Goal: Task Accomplishment & Management: Manage account settings

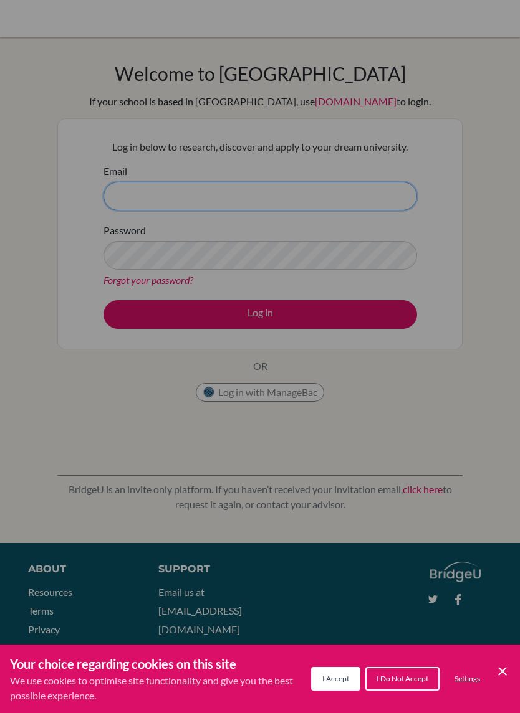
type input "[EMAIL_ADDRESS][DOMAIN_NAME]"
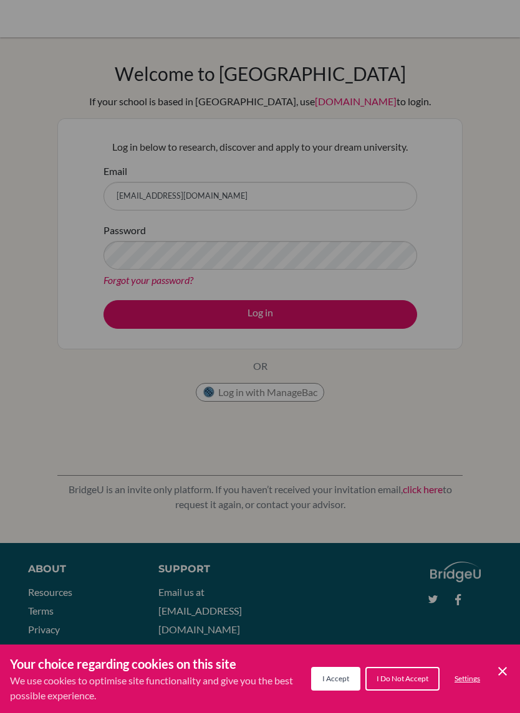
click at [371, 243] on div "Cookie Preferences" at bounding box center [260, 356] width 520 height 713
click at [366, 252] on div "Cookie Preferences" at bounding box center [260, 356] width 520 height 713
click at [353, 244] on div "Cookie Preferences" at bounding box center [260, 356] width 520 height 713
click at [353, 306] on div "Cookie Preferences" at bounding box center [260, 356] width 520 height 713
click at [442, 260] on div "Cookie Preferences" at bounding box center [260, 356] width 520 height 713
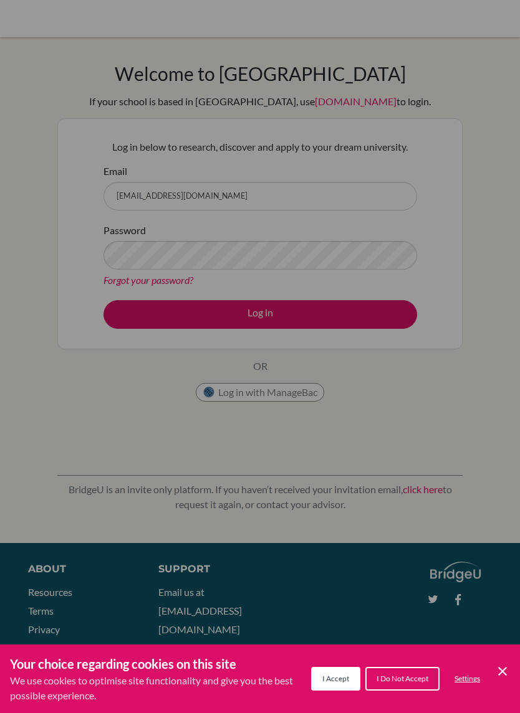
click at [467, 300] on div "Cookie Preferences" at bounding box center [260, 356] width 520 height 713
click at [443, 189] on div "Cookie Preferences" at bounding box center [260, 356] width 520 height 713
click at [373, 313] on div "Cookie Preferences" at bounding box center [260, 356] width 520 height 713
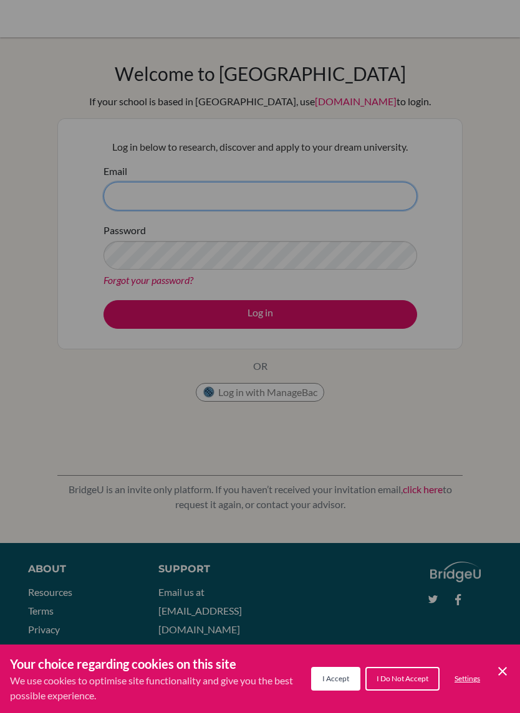
type input "[EMAIL_ADDRESS][DOMAIN_NAME]"
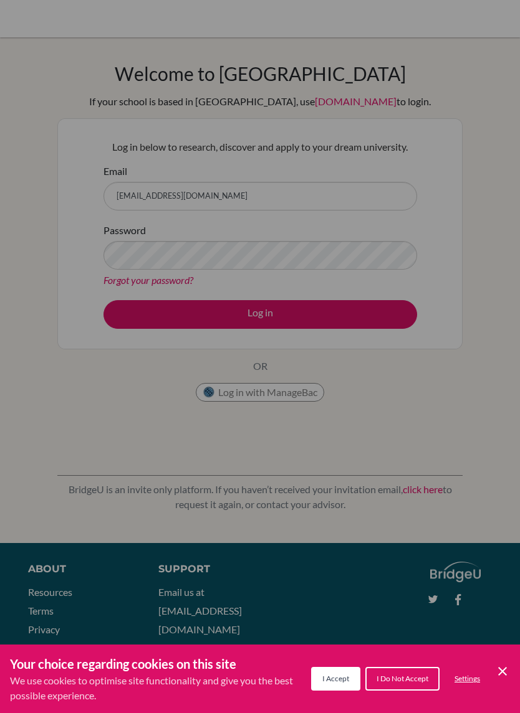
click at [482, 243] on div "Cookie Preferences" at bounding box center [260, 356] width 520 height 713
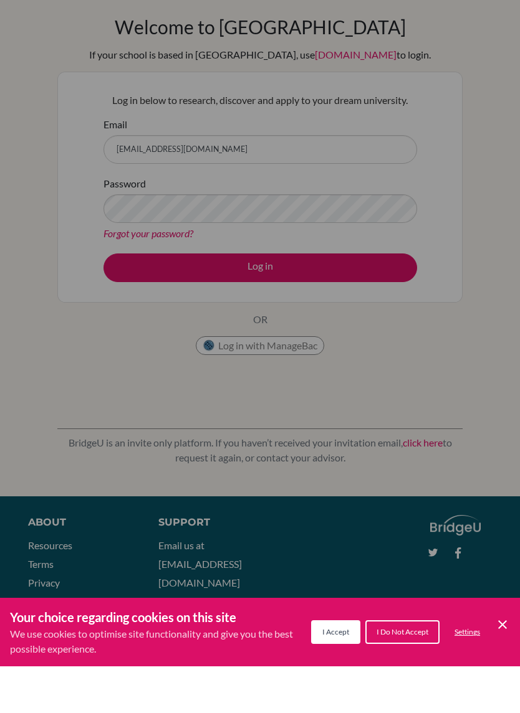
click at [343, 667] on button "I Accept" at bounding box center [335, 679] width 49 height 24
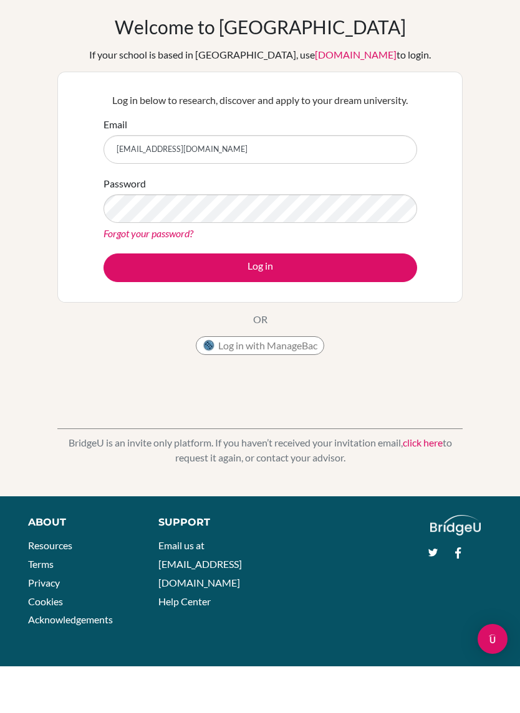
click at [376, 300] on button "Log in" at bounding box center [259, 314] width 313 height 29
click at [399, 300] on button "Log in" at bounding box center [259, 314] width 313 height 29
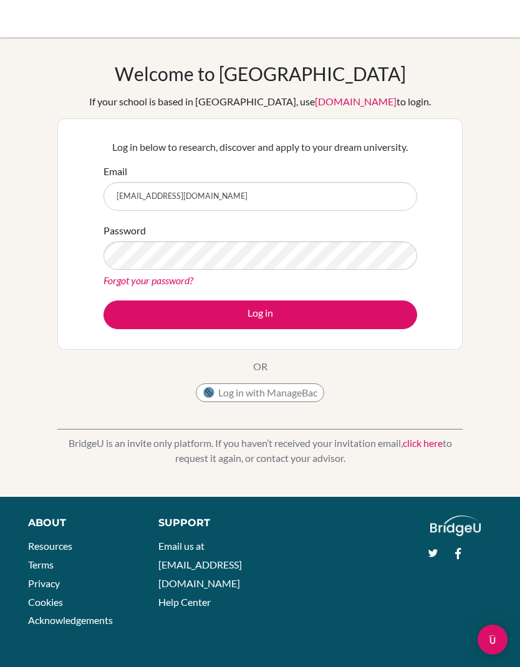
click at [386, 321] on button "Log in" at bounding box center [259, 314] width 313 height 29
click at [391, 317] on button "Log in" at bounding box center [259, 314] width 313 height 29
click at [478, 194] on div "Welcome to BridgeU If your school is based in China, use app.bridge-u.com.cn to…" at bounding box center [260, 266] width 520 height 409
click at [396, 316] on button "Log in" at bounding box center [259, 314] width 313 height 29
click at [171, 309] on button "Log in" at bounding box center [259, 314] width 313 height 29
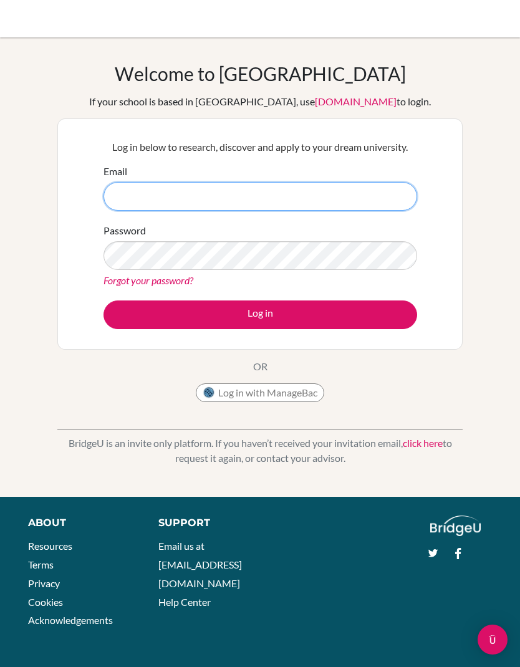
type input "[EMAIL_ADDRESS][DOMAIN_NAME]"
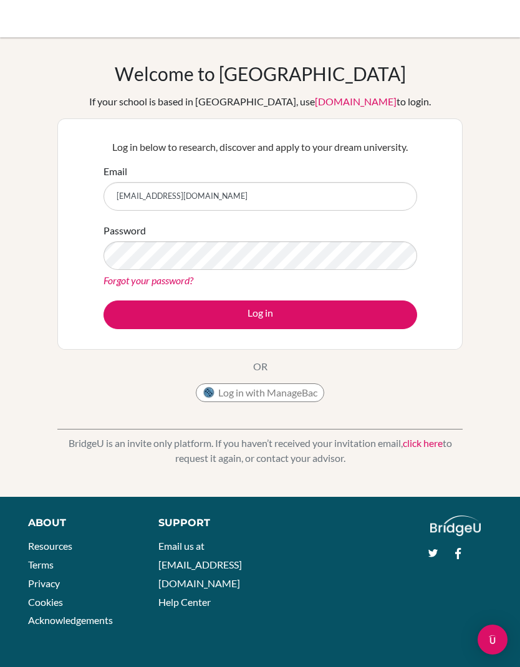
click at [356, 306] on button "Log in" at bounding box center [259, 314] width 313 height 29
click at [353, 311] on button "Log in" at bounding box center [259, 314] width 313 height 29
click at [371, 327] on button "Log in" at bounding box center [259, 314] width 313 height 29
